Goal: Find specific page/section: Find specific page/section

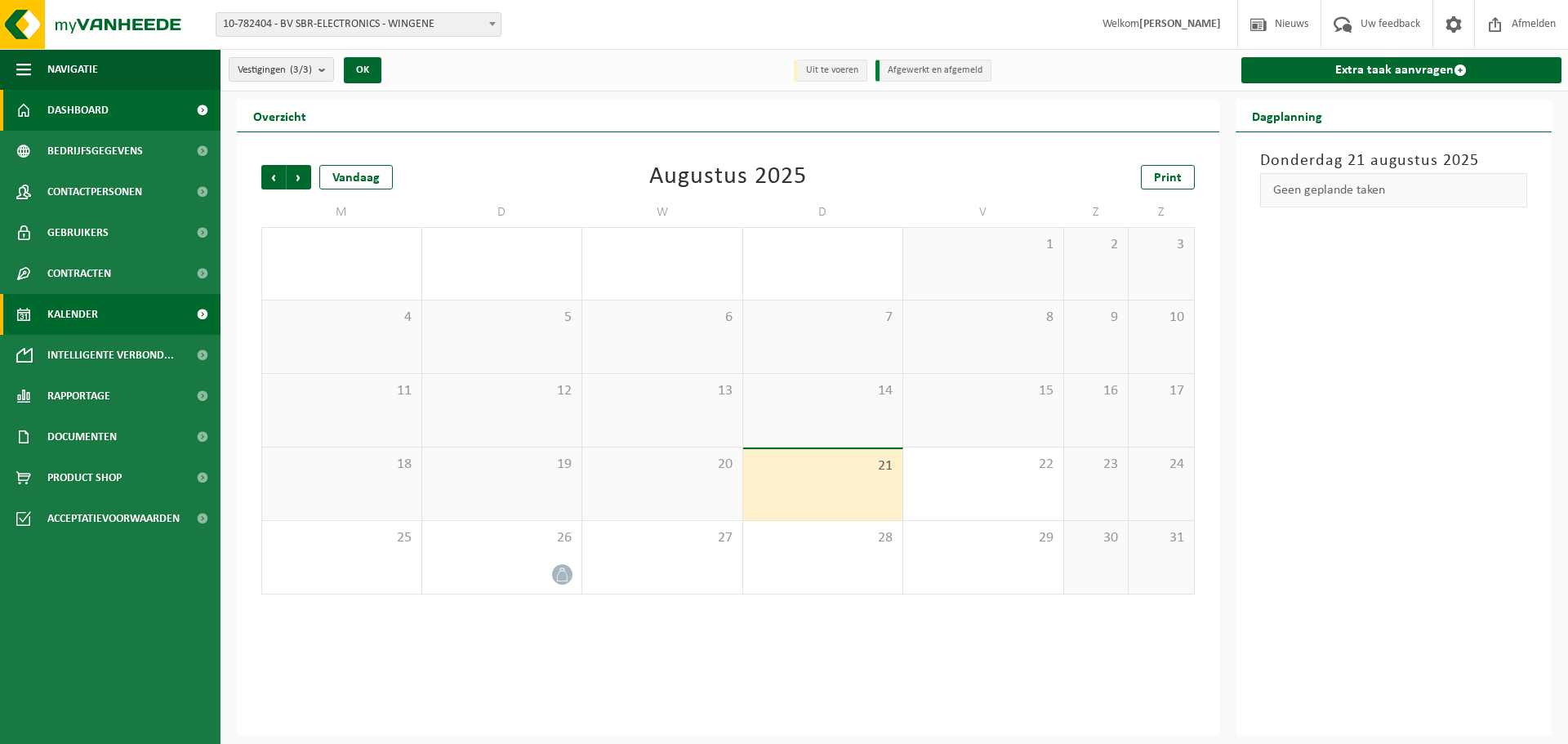
click at [90, 116] on span "Dashboard" at bounding box center [78, 111] width 62 height 41
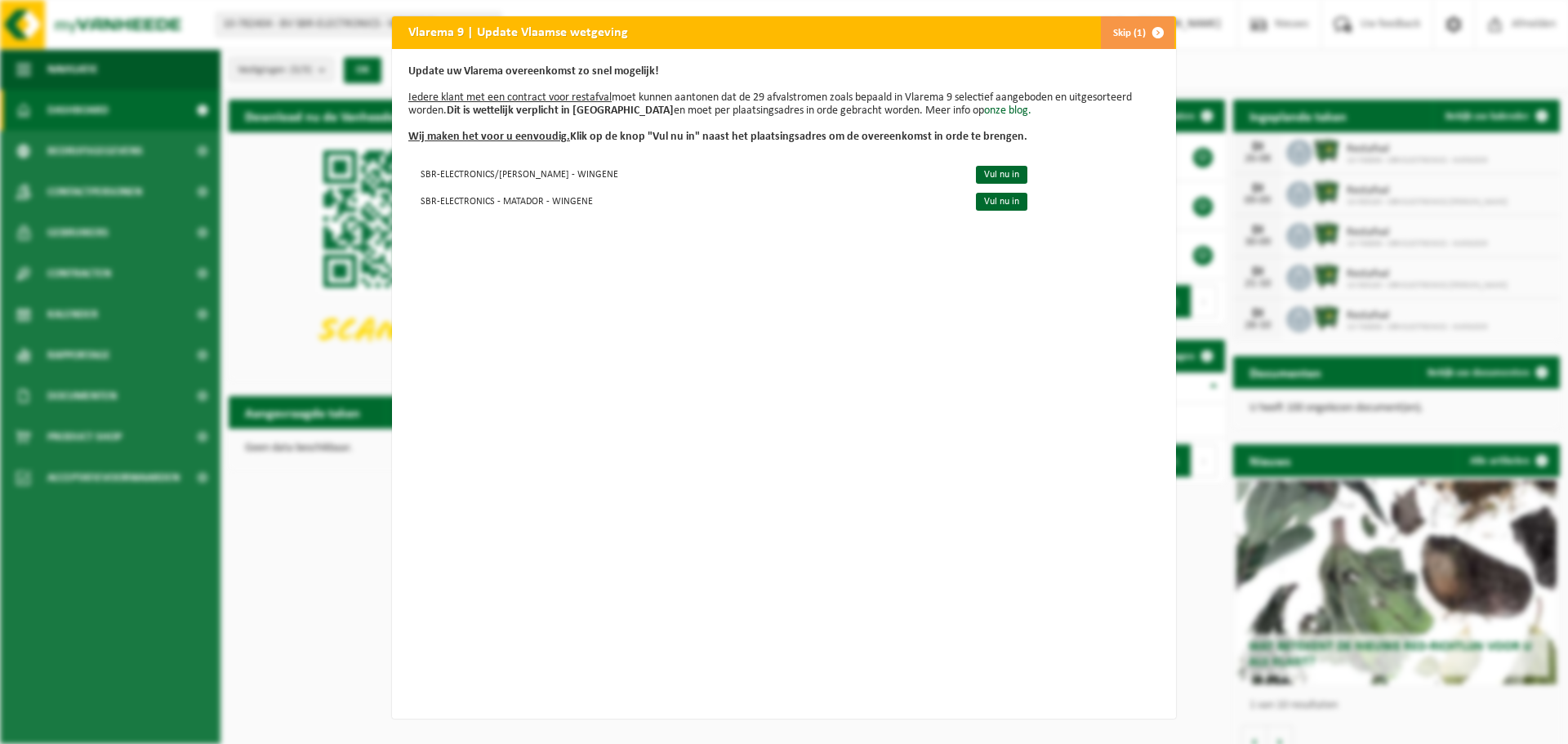
click at [1111, 37] on button "Skip (1)" at bounding box center [1137, 32] width 74 height 33
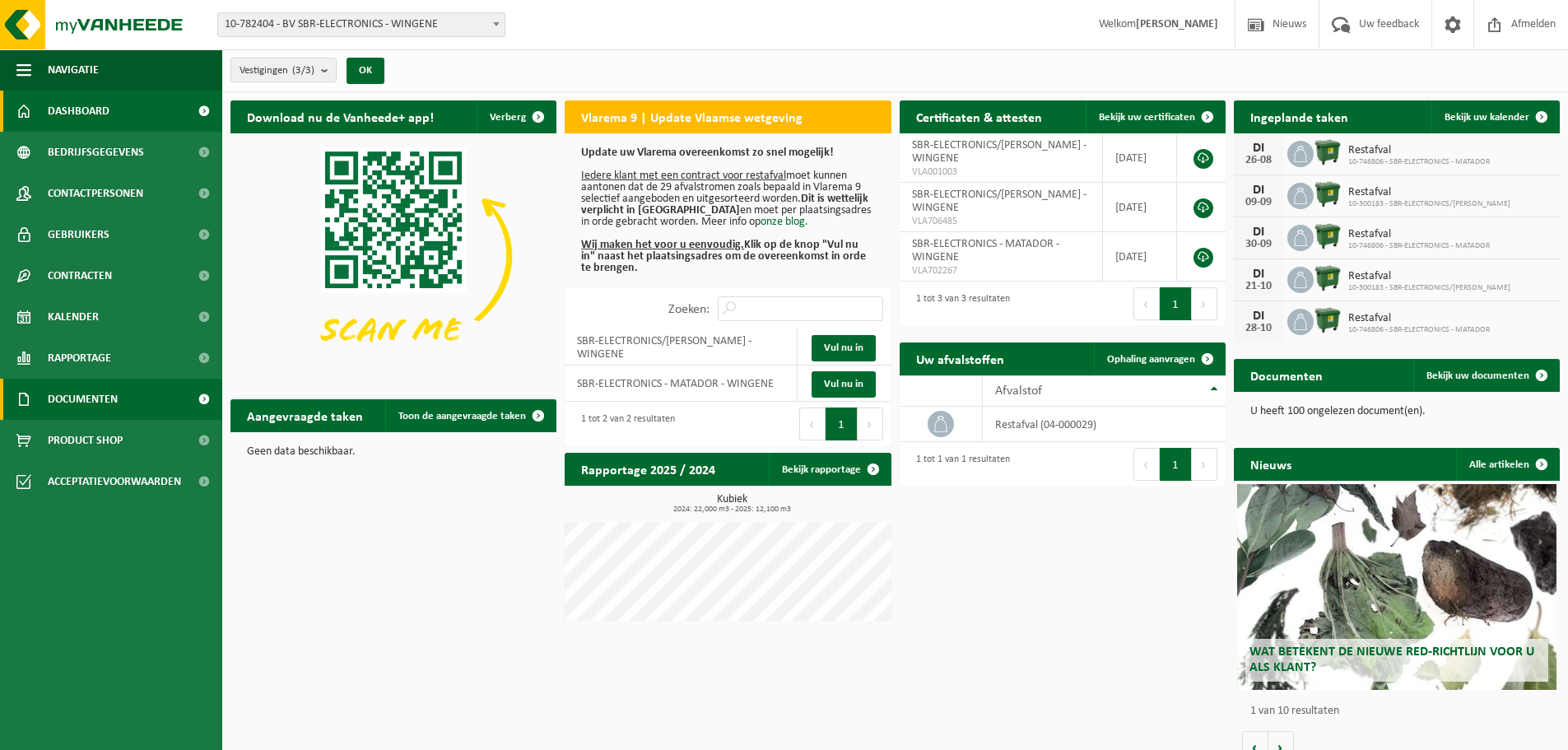
click at [104, 392] on span "Documenten" at bounding box center [83, 400] width 70 height 41
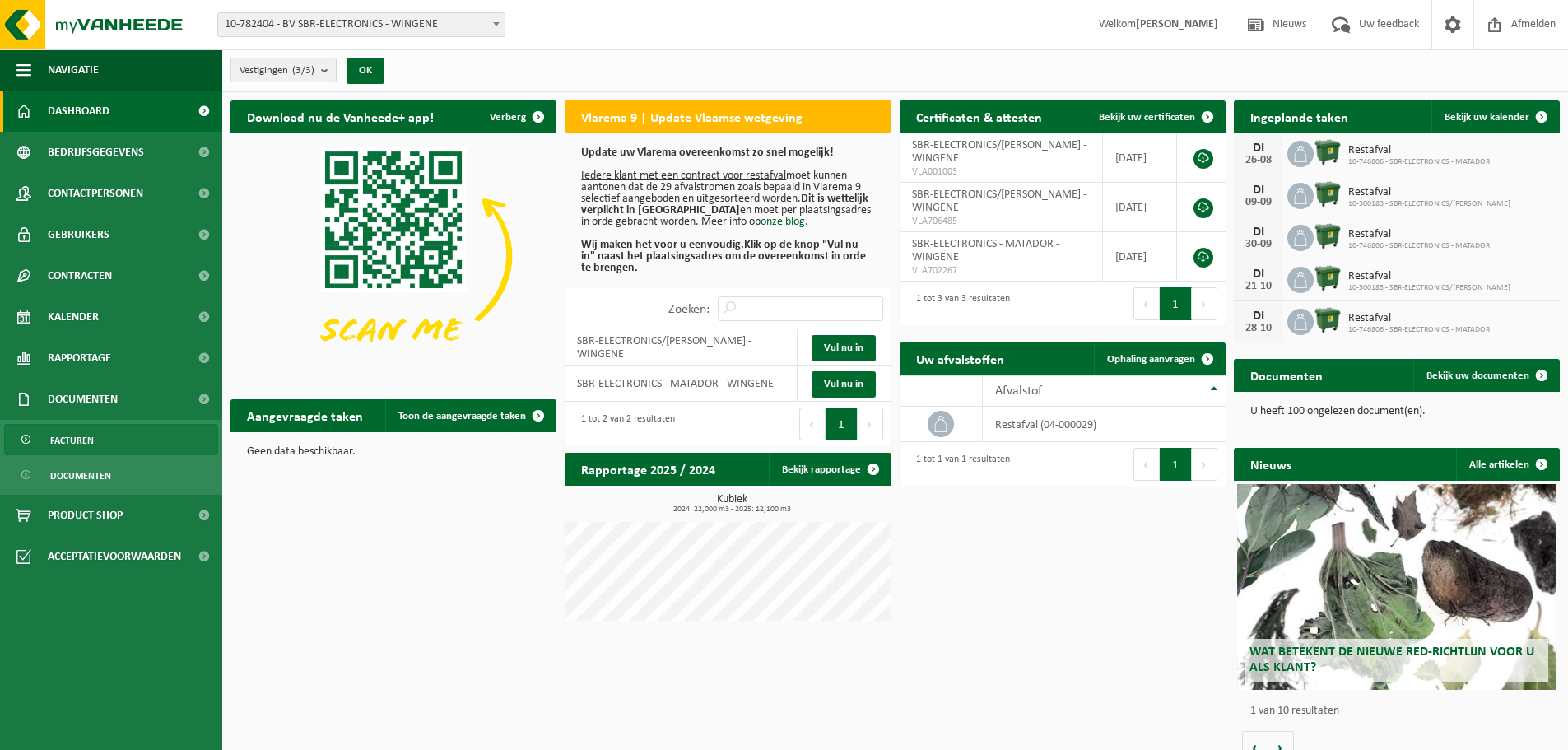
click at [77, 447] on span "Facturen" at bounding box center [72, 440] width 43 height 32
